Goal: Information Seeking & Learning: Learn about a topic

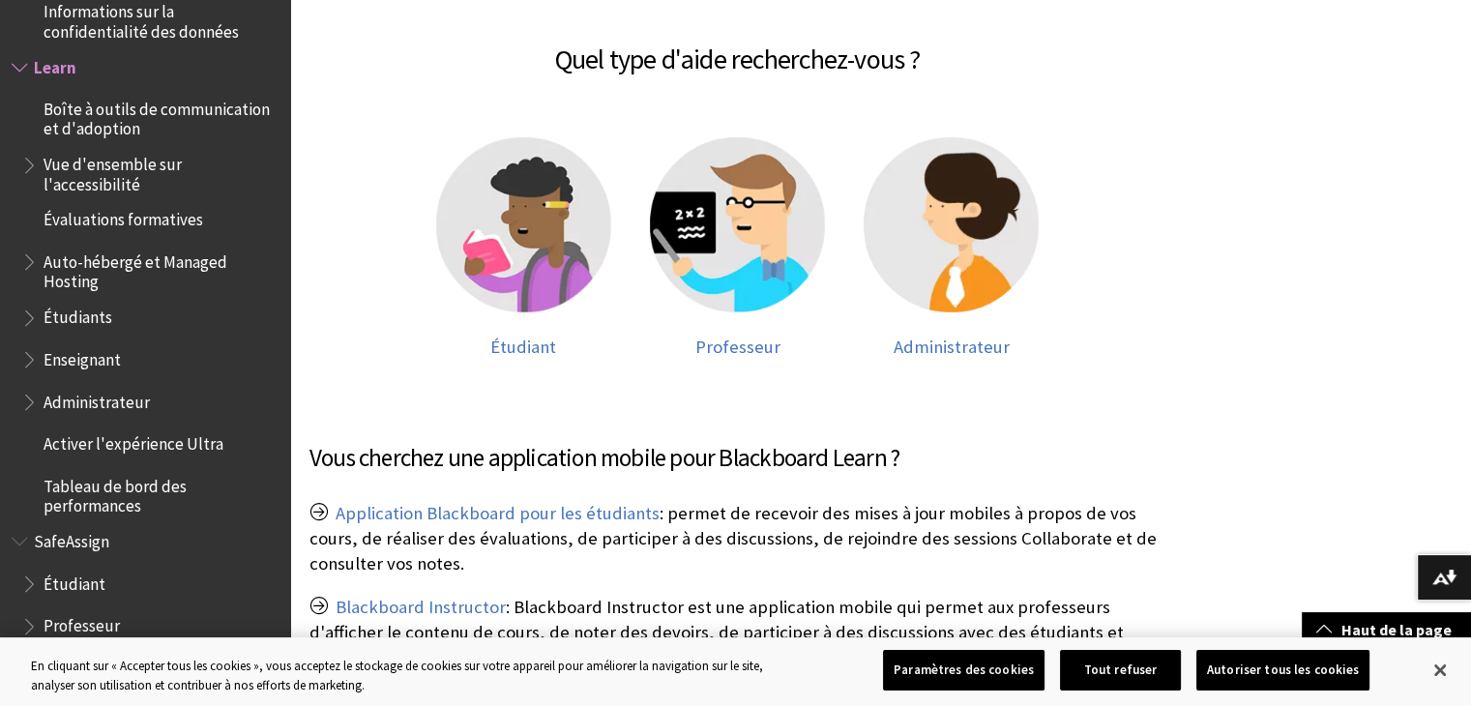
scroll to position [348, 0]
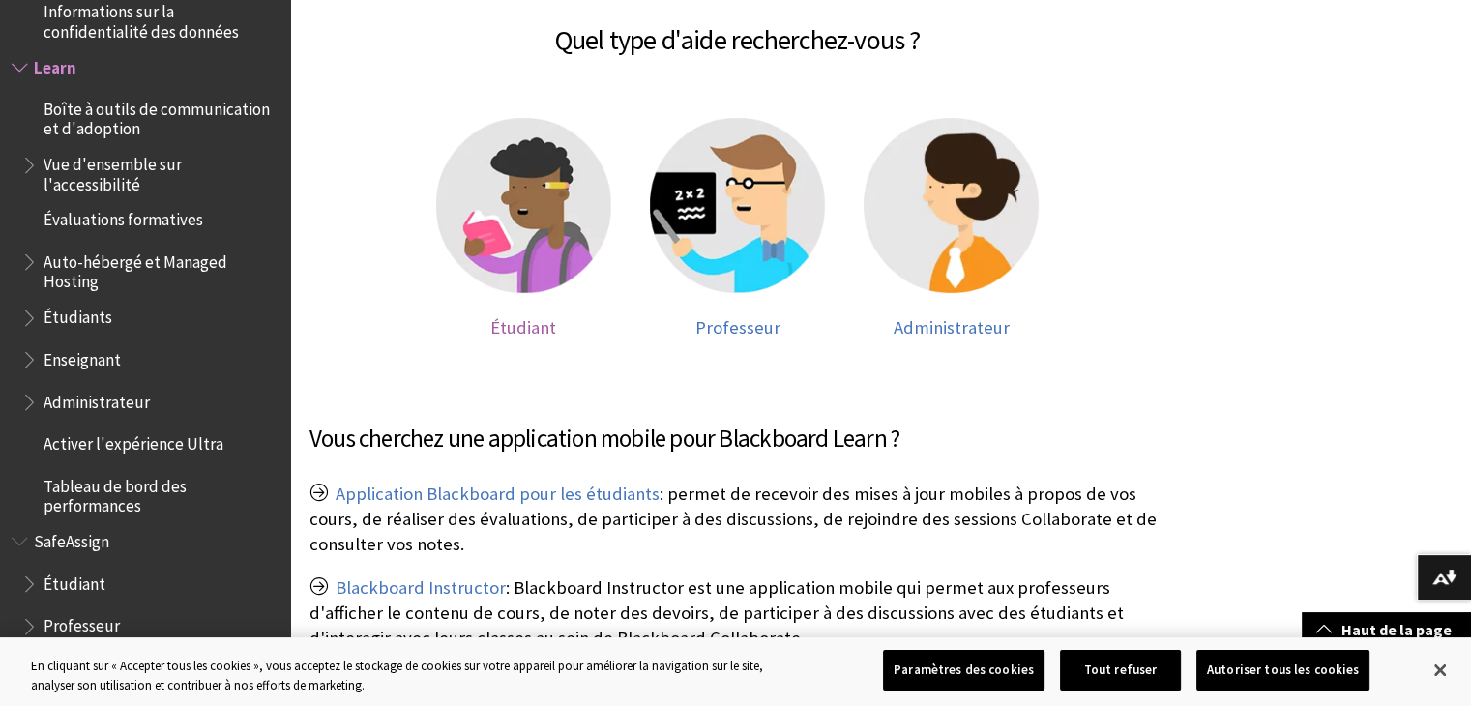
click at [499, 193] on img at bounding box center [523, 205] width 175 height 175
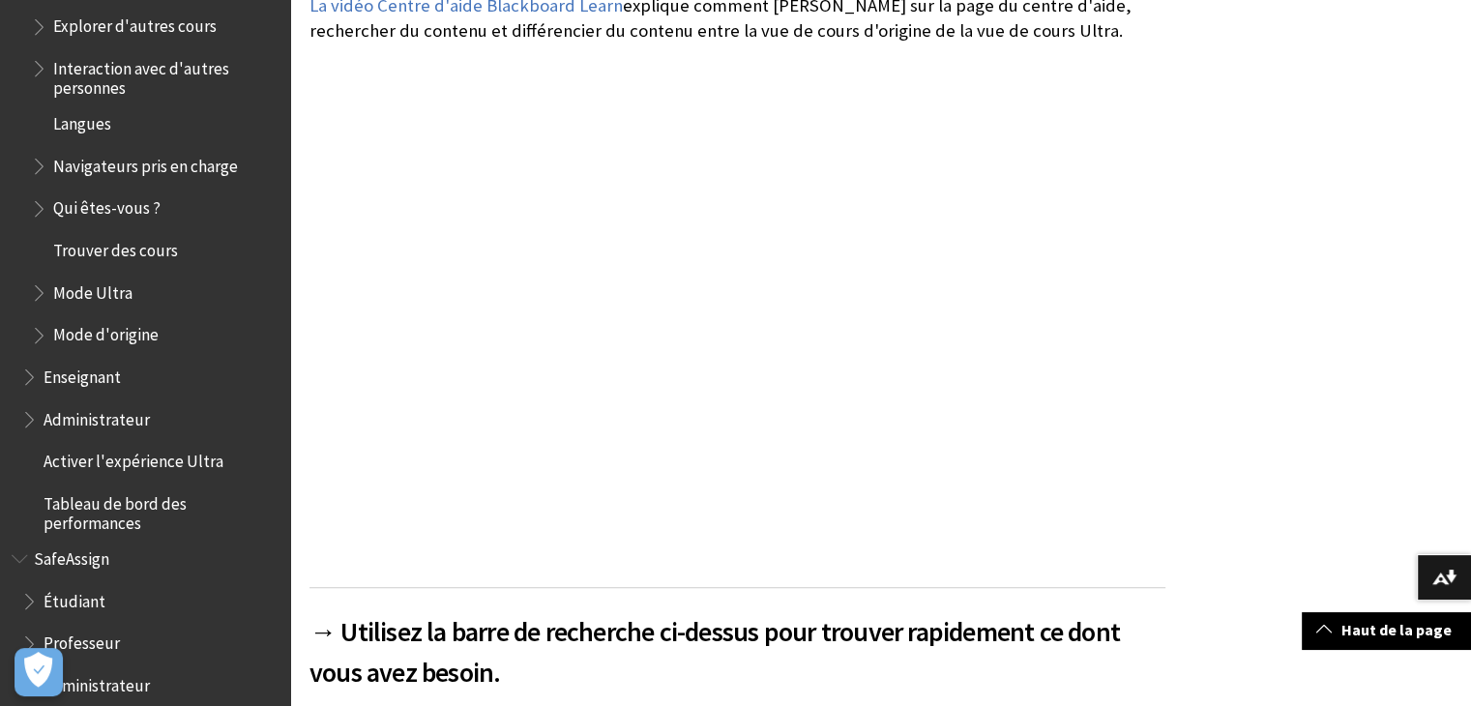
scroll to position [1935, 0]
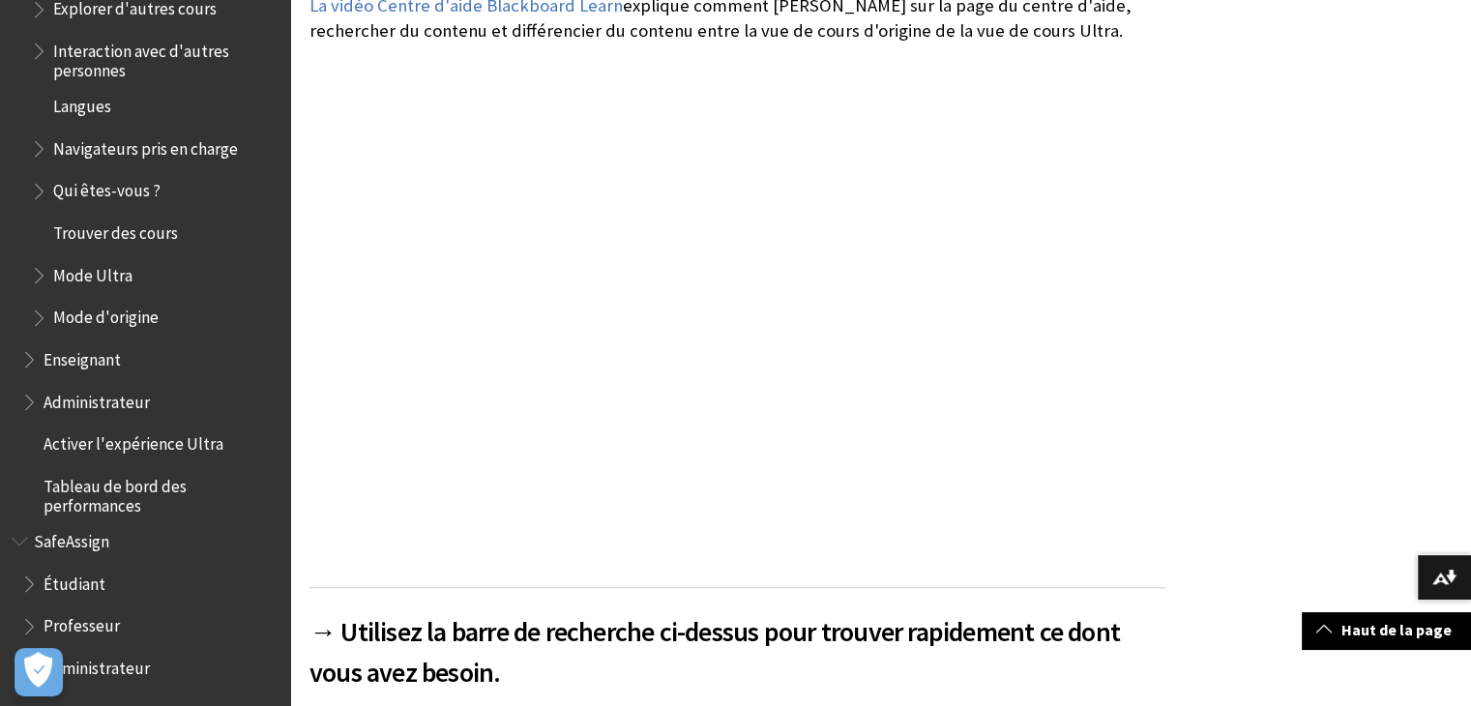
click at [66, 576] on span "Étudiant" at bounding box center [75, 581] width 62 height 26
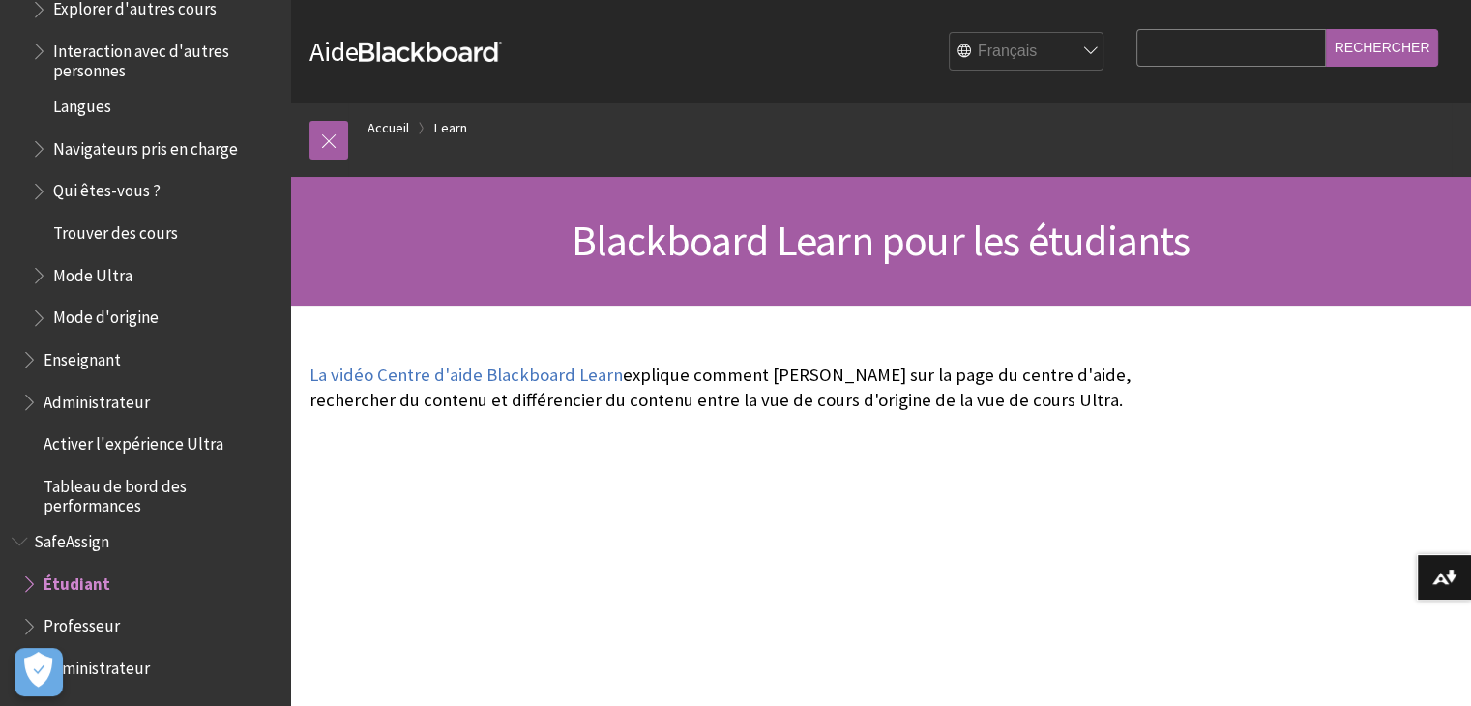
scroll to position [0, 0]
click at [1157, 51] on input "Search Query" at bounding box center [1231, 48] width 190 height 38
